Goal: Task Accomplishment & Management: Use online tool/utility

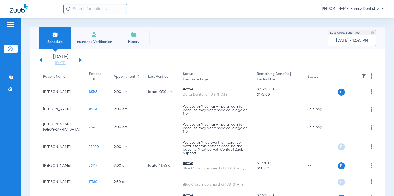
click at [81, 60] on div "[DATE] [DATE] [DATE] [DATE] [DATE] [DATE] [DATE] [DATE] [DATE] [DATE] [DATE] [D…" at bounding box center [60, 60] width 43 height 11
click at [79, 59] on button at bounding box center [80, 60] width 3 height 4
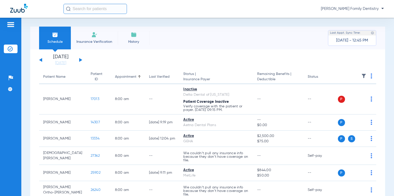
click at [81, 61] on button at bounding box center [80, 60] width 3 height 4
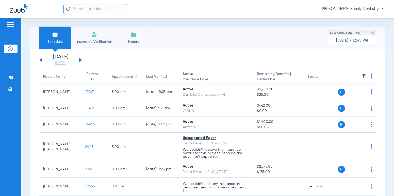
click at [39, 60] on div "[DATE] [DATE] [DATE] [DATE] [DATE] [DATE] [DATE] [DATE] [DATE] [DATE] [DATE] [D…" at bounding box center [60, 60] width 43 height 11
click at [40, 59] on div "[DATE] [DATE] [DATE] [DATE] [DATE] [DATE] [DATE] [DATE] [DATE] [DATE] [DATE] [D…" at bounding box center [60, 60] width 43 height 11
click at [40, 60] on button at bounding box center [40, 60] width 3 height 4
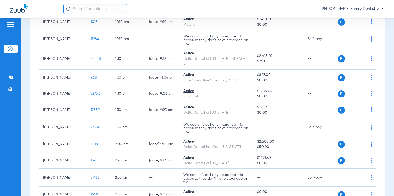
scroll to position [583, 0]
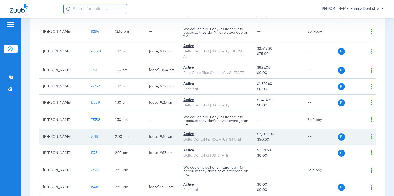
click at [280, 137] on span "$50.00" at bounding box center [278, 139] width 42 height 5
click at [280, 132] on span "$2,500.00" at bounding box center [278, 134] width 42 height 5
click at [366, 134] on div "P S" at bounding box center [355, 137] width 34 height 7
click at [370, 134] on img at bounding box center [371, 136] width 2 height 5
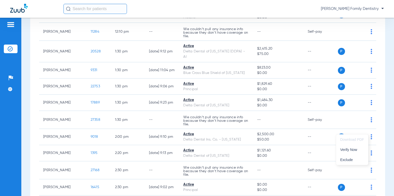
click at [367, 128] on div at bounding box center [197, 98] width 394 height 196
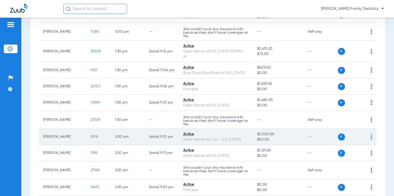
click at [286, 132] on span "$2,500.00" at bounding box center [278, 134] width 42 height 5
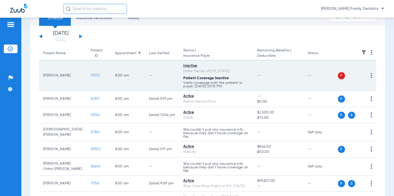
scroll to position [0, 0]
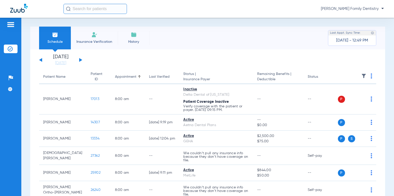
click at [80, 61] on button at bounding box center [80, 60] width 3 height 4
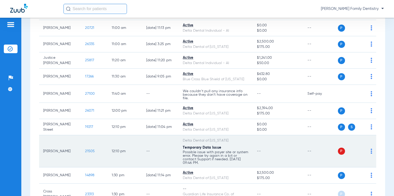
scroll to position [406, 0]
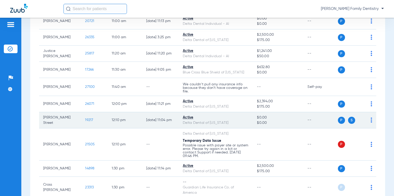
click at [85, 119] on span "19217" at bounding box center [89, 120] width 8 height 4
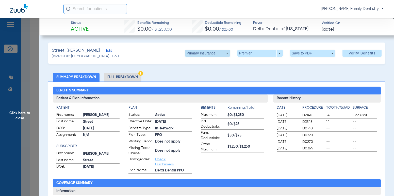
click at [223, 51] on span at bounding box center [207, 53] width 45 height 7
drag, startPoint x: 193, startPoint y: 84, endPoint x: 197, endPoint y: 81, distance: 4.7
click at [193, 84] on div at bounding box center [197, 98] width 394 height 196
click at [224, 52] on span at bounding box center [207, 53] width 45 height 7
click at [195, 72] on span "Secondary Insurance" at bounding box center [201, 74] width 33 height 4
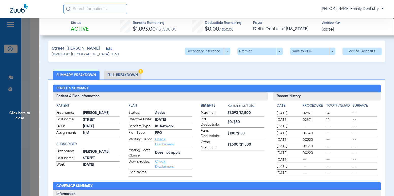
scroll to position [0, 0]
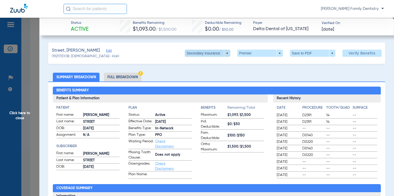
click at [222, 52] on span at bounding box center [207, 53] width 45 height 7
click at [212, 62] on span "Primary Insurance" at bounding box center [201, 64] width 33 height 4
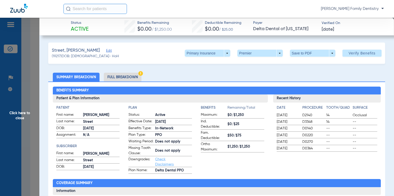
click at [18, 58] on span "Click here to close" at bounding box center [19, 116] width 39 height 196
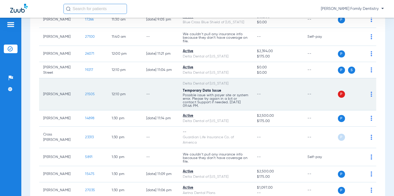
scroll to position [456, 0]
